Goal: Entertainment & Leisure: Consume media (video, audio)

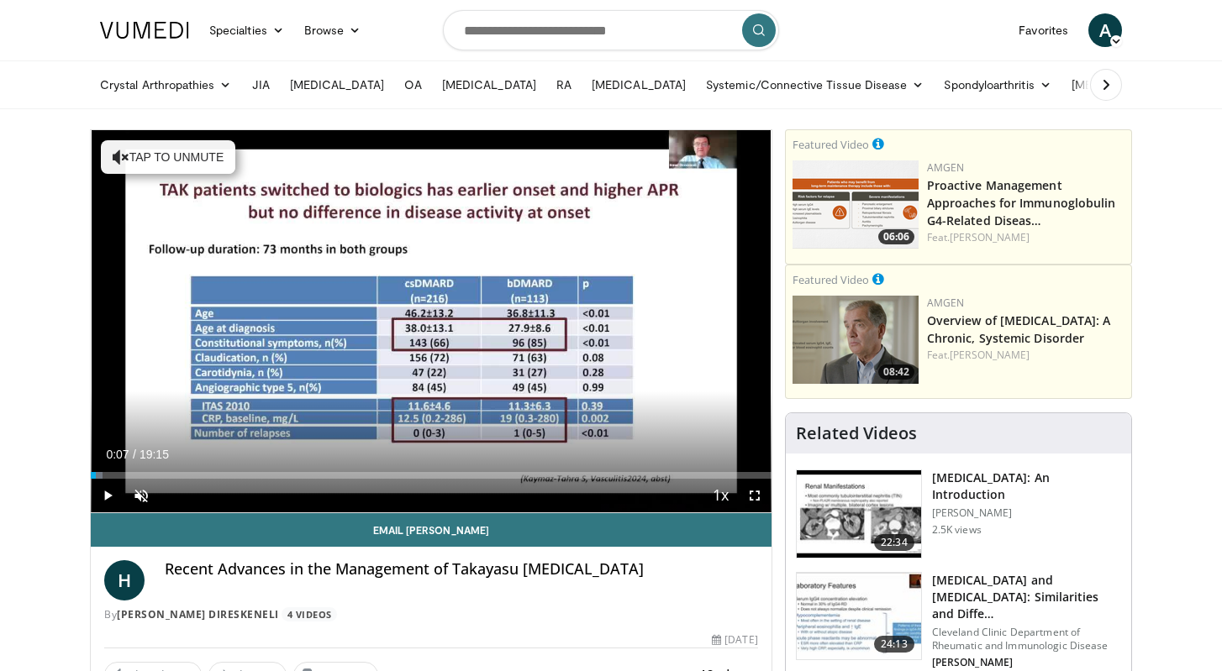
click at [114, 495] on span "Video Player" at bounding box center [108, 496] width 34 height 34
click at [142, 497] on span "Video Player" at bounding box center [141, 496] width 34 height 34
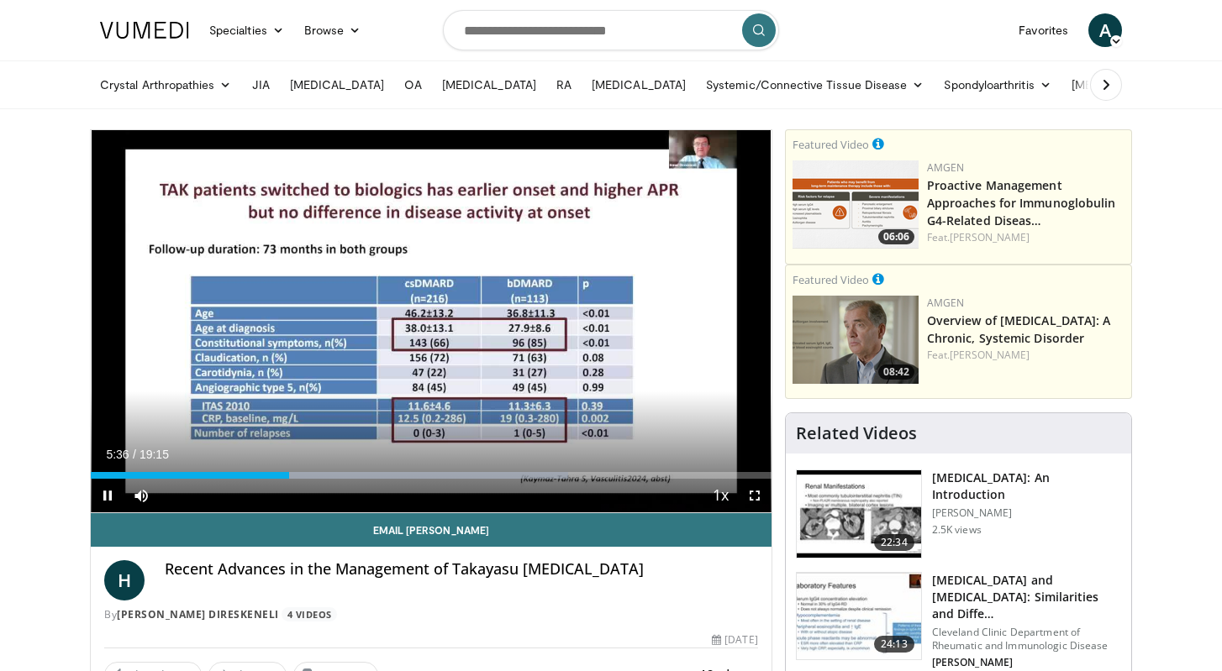
click at [113, 491] on span "Video Player" at bounding box center [108, 496] width 34 height 34
click at [113, 492] on span "Video Player" at bounding box center [108, 496] width 34 height 34
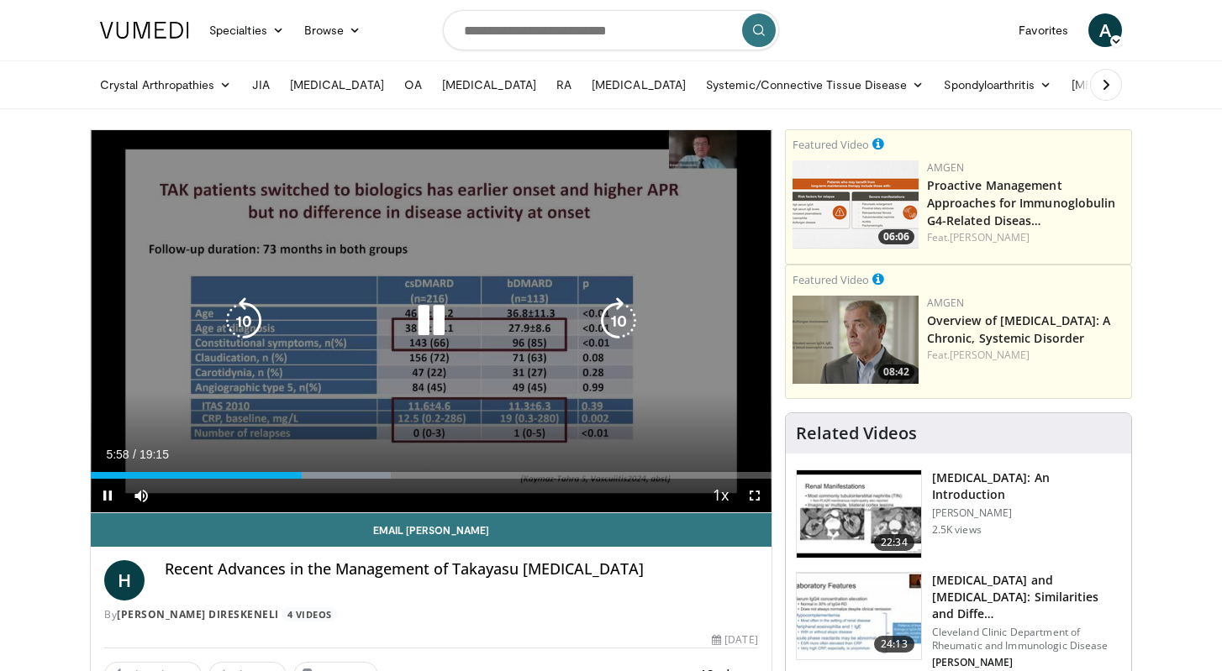
click at [421, 316] on icon "Video Player" at bounding box center [431, 320] width 47 height 47
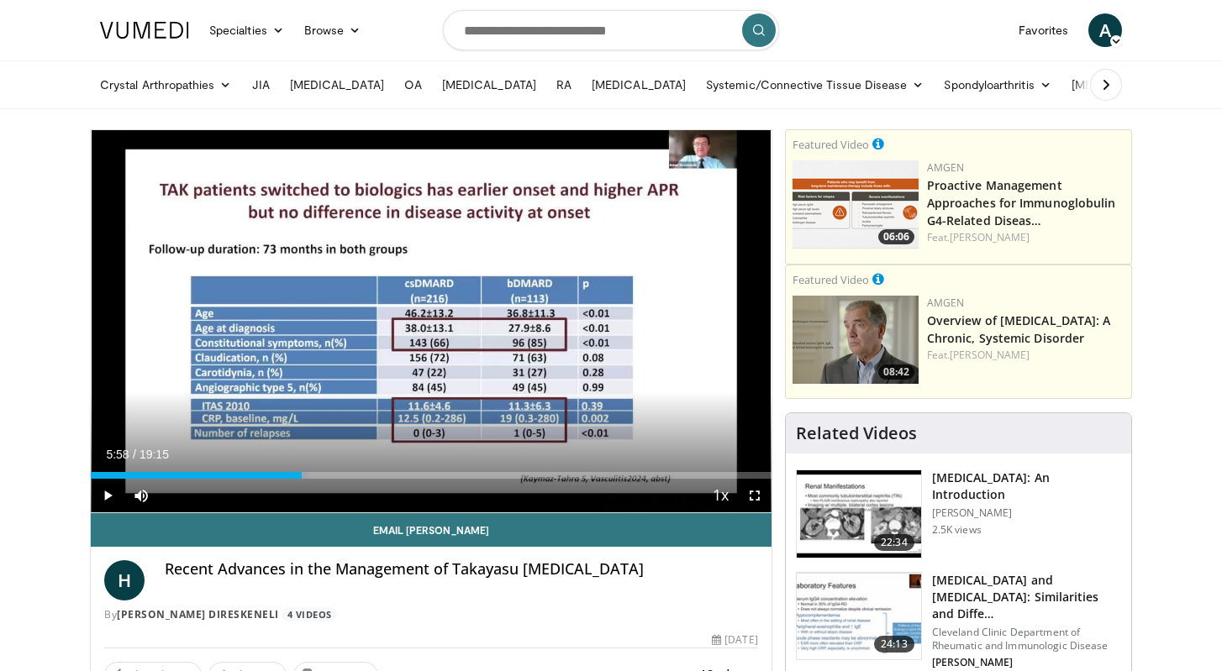
click at [108, 498] on span "Video Player" at bounding box center [108, 496] width 34 height 34
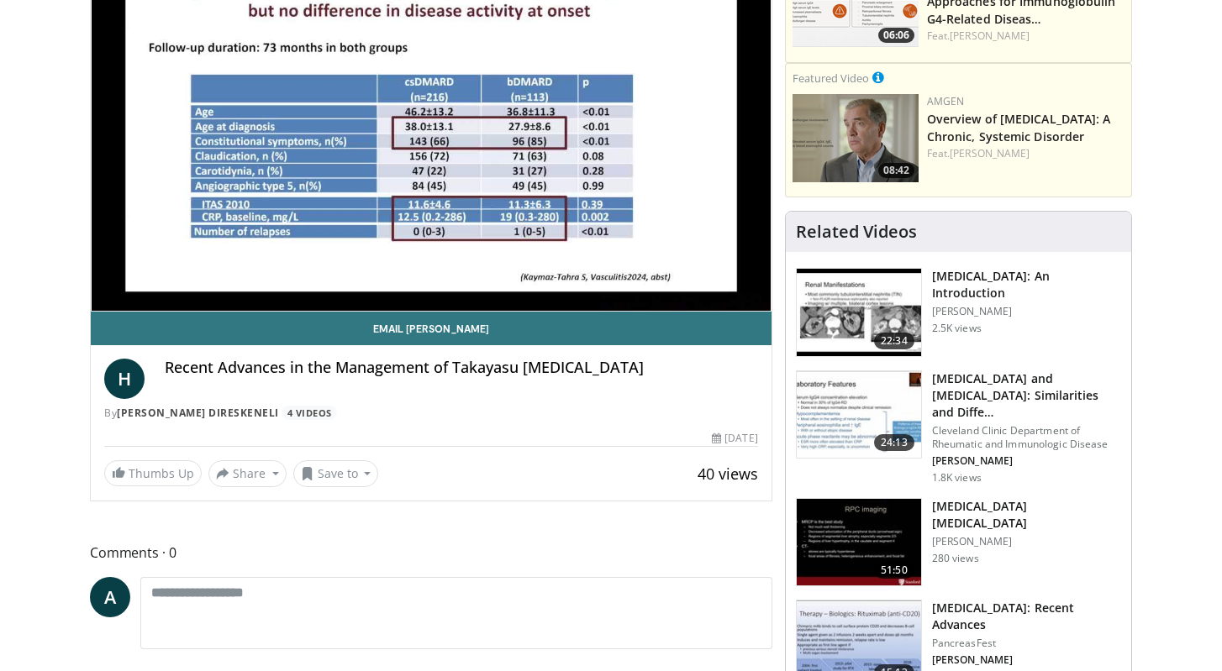
scroll to position [211, 0]
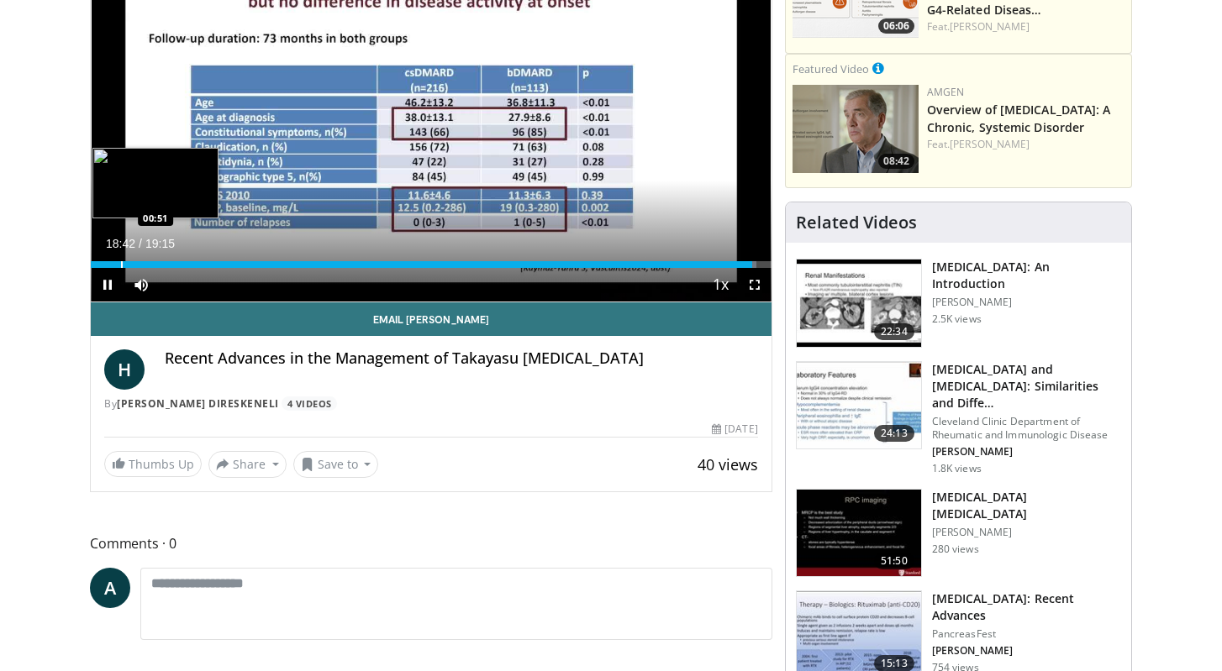
click at [121, 264] on div "Progress Bar" at bounding box center [122, 264] width 2 height 7
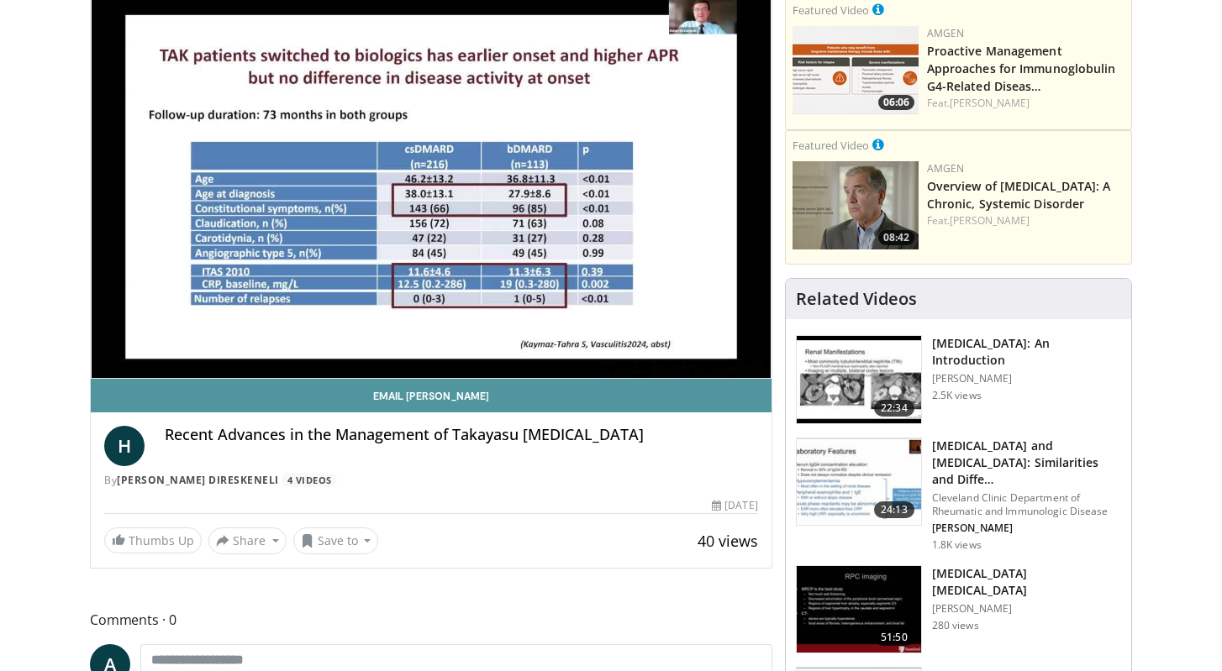
scroll to position [134, 0]
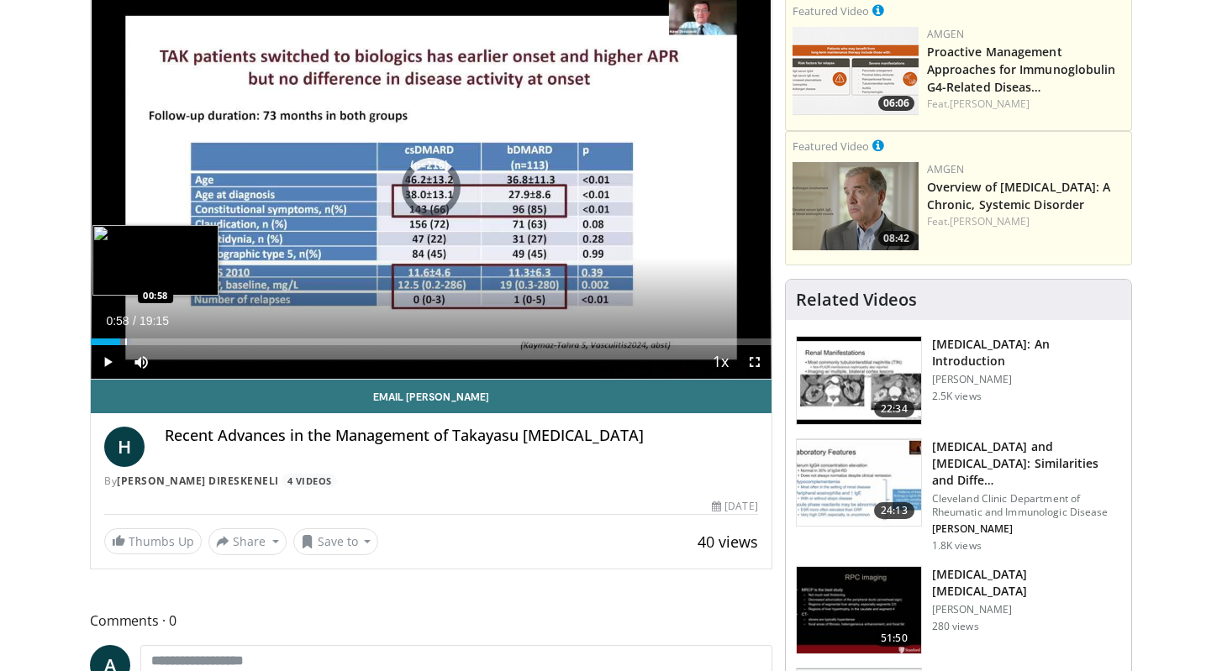
click at [125, 342] on div "Progress Bar" at bounding box center [126, 342] width 2 height 7
click at [133, 343] on div "Progress Bar" at bounding box center [134, 342] width 2 height 7
click at [141, 343] on video-js "**********" at bounding box center [431, 188] width 681 height 383
